Goal: Information Seeking & Learning: Learn about a topic

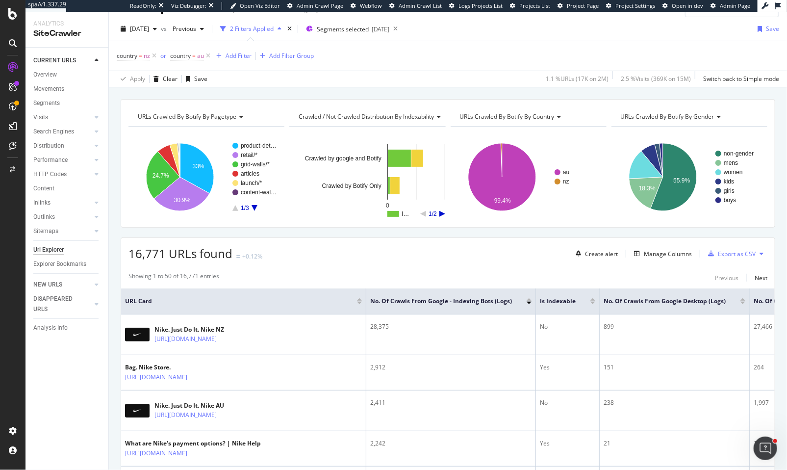
scroll to position [41, 0]
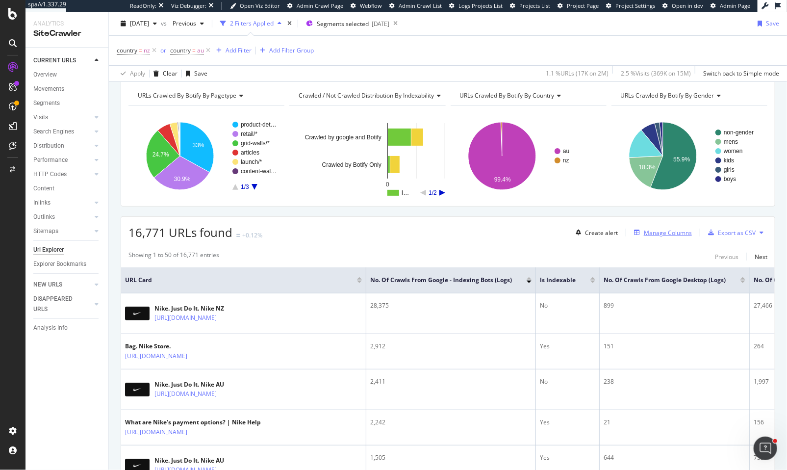
click at [662, 236] on div "Manage Columns" at bounding box center [668, 233] width 48 height 8
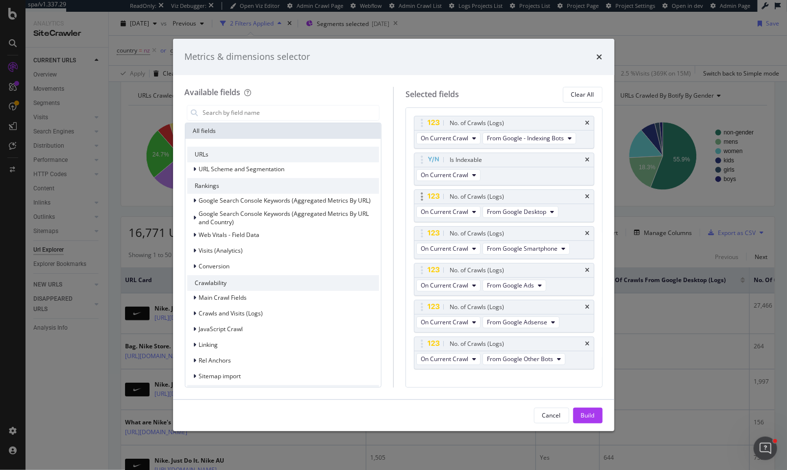
scroll to position [14, 0]
